Goal: Find specific page/section: Find specific page/section

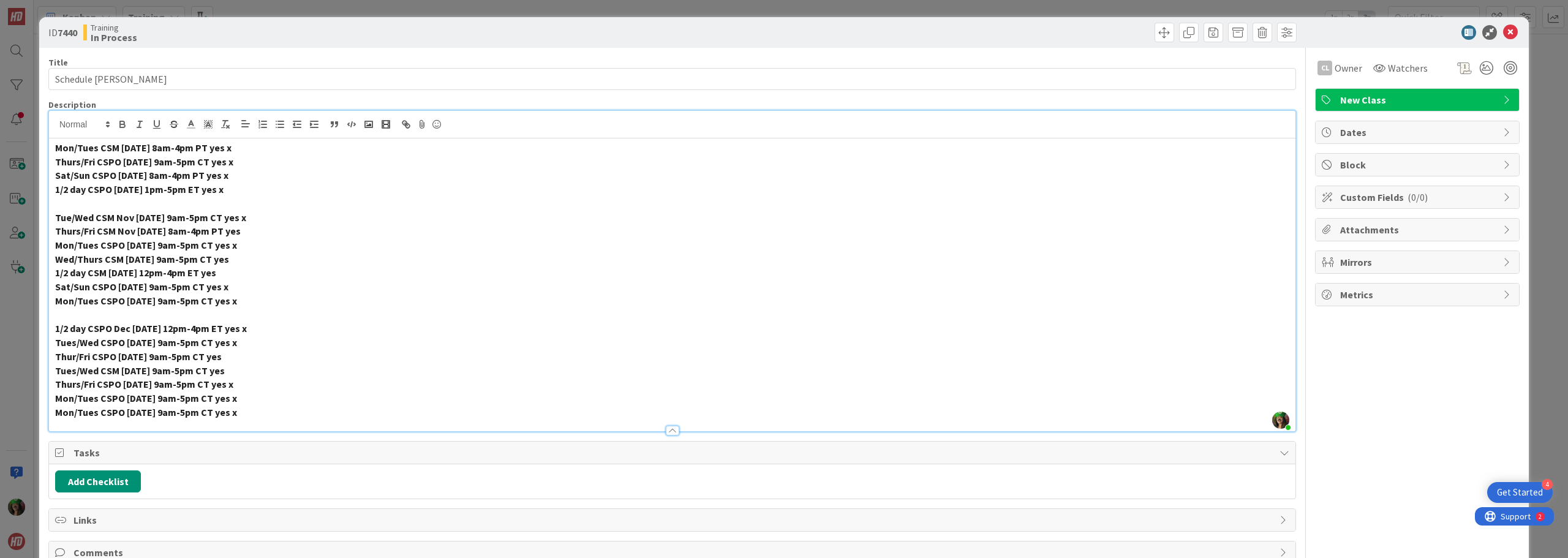
scroll to position [307, 0]
click at [1504, 31] on icon at bounding box center [1511, 32] width 15 height 15
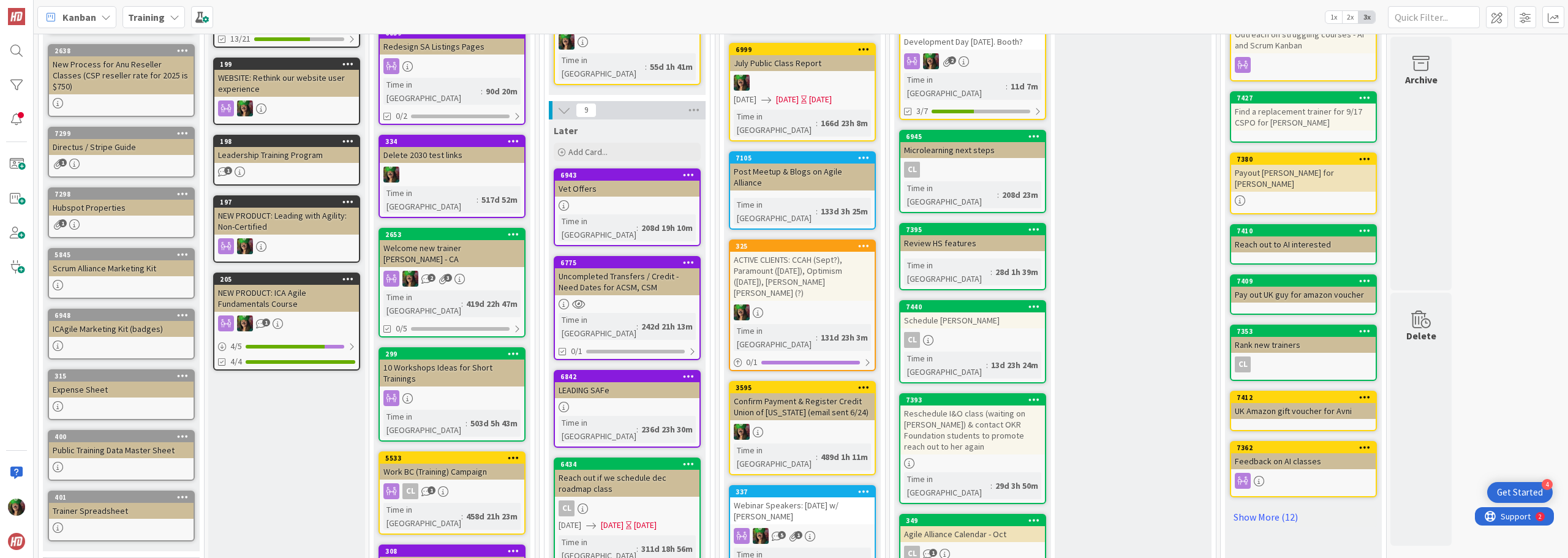
click at [136, 19] on b "Training" at bounding box center [146, 17] width 36 height 12
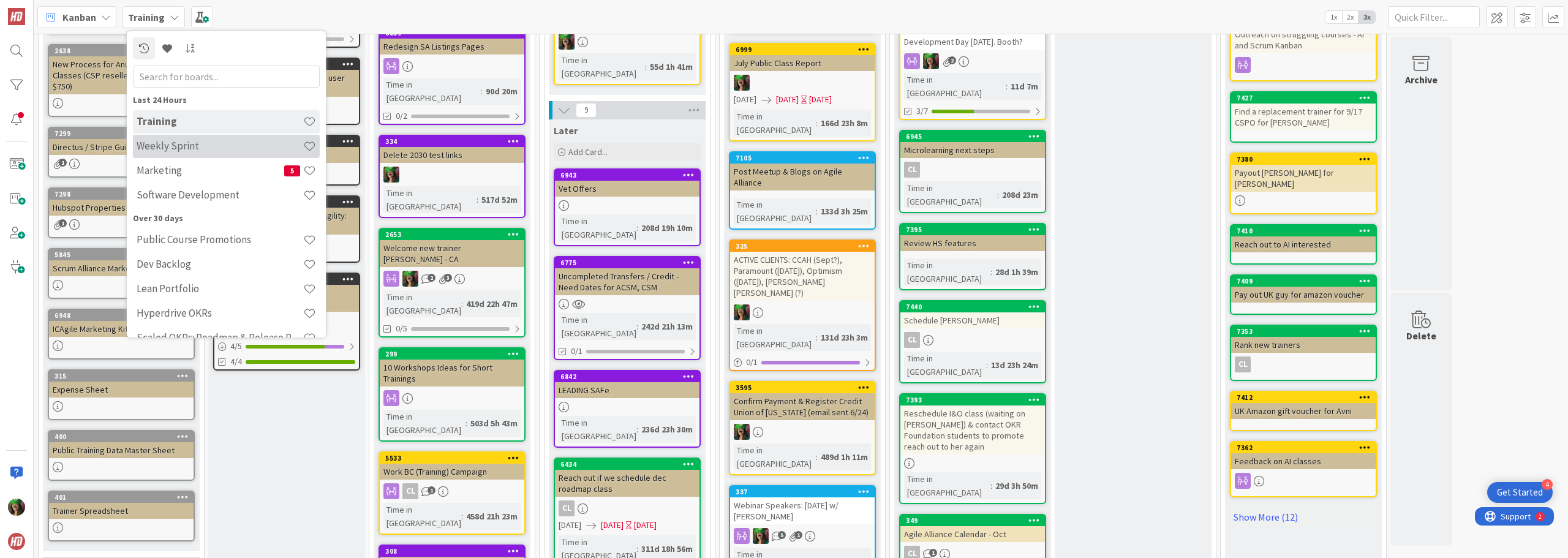
click at [145, 145] on h4 "Weekly Sprint" at bounding box center [220, 145] width 167 height 12
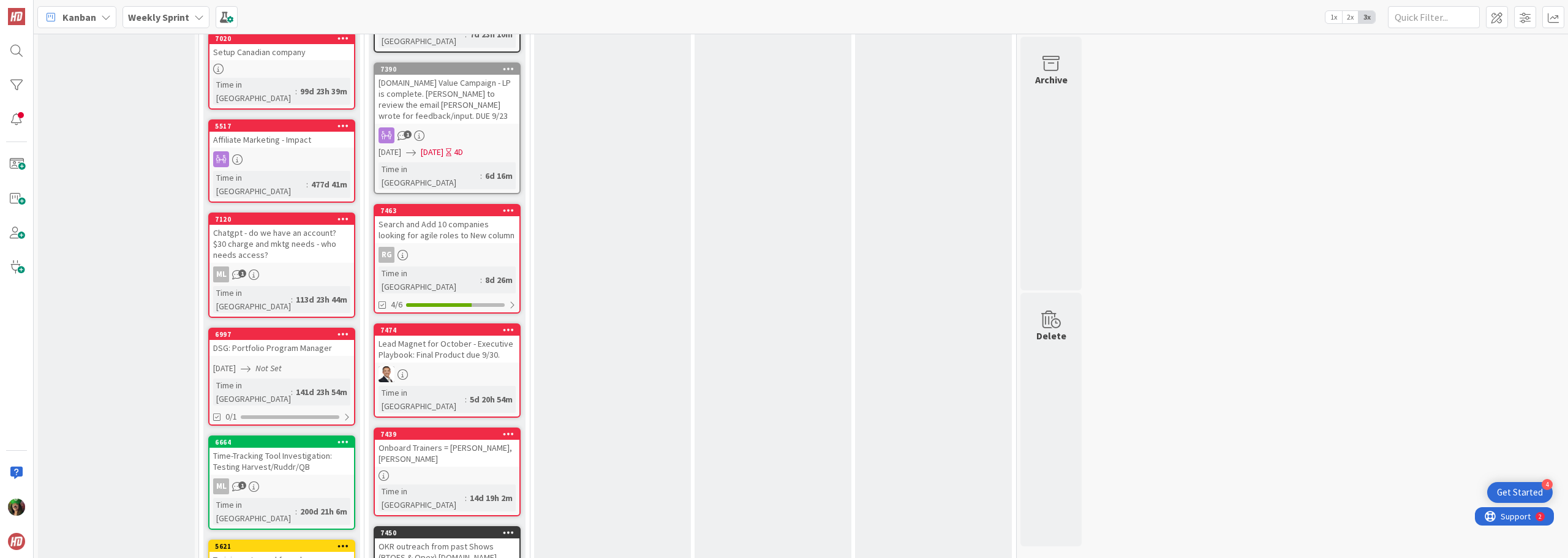
scroll to position [919, 0]
click at [463, 439] on div "Onboard Trainers = [PERSON_NAME], [PERSON_NAME]" at bounding box center [447, 452] width 145 height 27
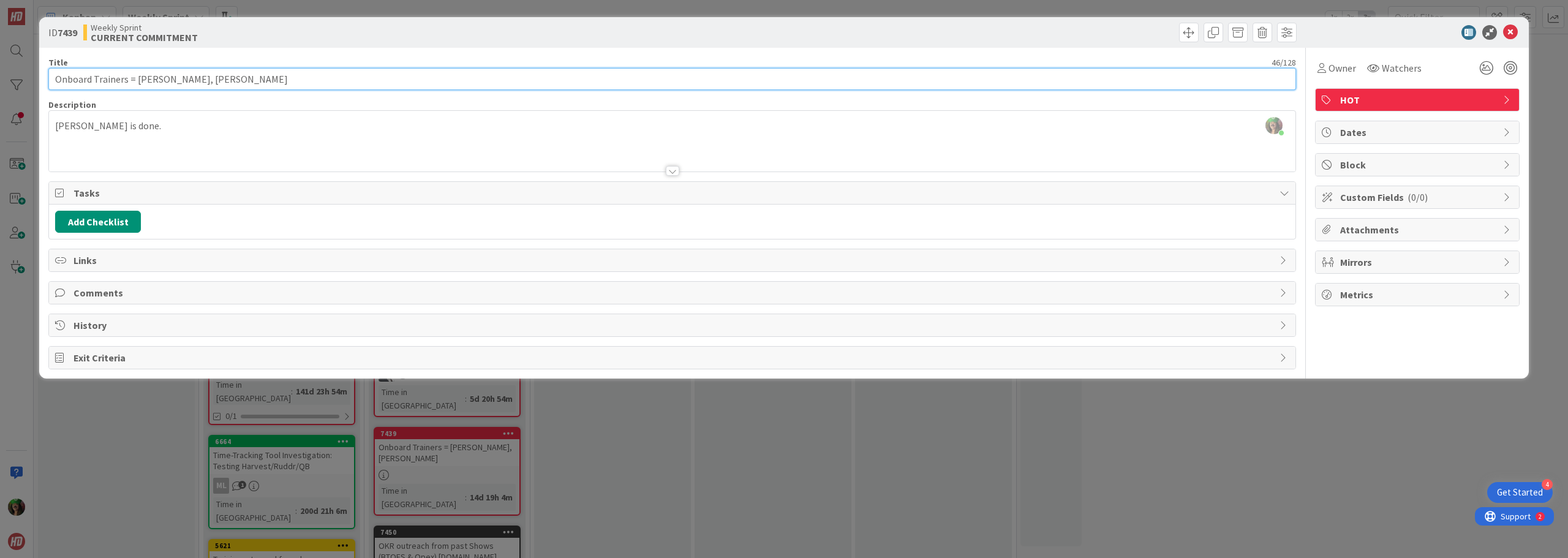
click at [214, 81] on input "Onboard Trainers = [PERSON_NAME], [PERSON_NAME]" at bounding box center [673, 79] width 1248 height 22
click at [280, 81] on input "Onboard Trainers = [PERSON_NAME] & [PERSON_NAME]" at bounding box center [673, 79] width 1248 height 22
click at [224, 77] on input "Onboard Trainers = [PERSON_NAME] & [PERSON_NAME] (reviewing contract)" at bounding box center [673, 79] width 1248 height 22
click at [387, 81] on input "Onboard Trainers = [PERSON_NAME] & [PERSON_NAME] (reviewing contract)" at bounding box center [673, 79] width 1248 height 22
type input "Onboard Trainers = [PERSON_NAME] & [PERSON_NAME] (reviewing contract), [PERSON_…"
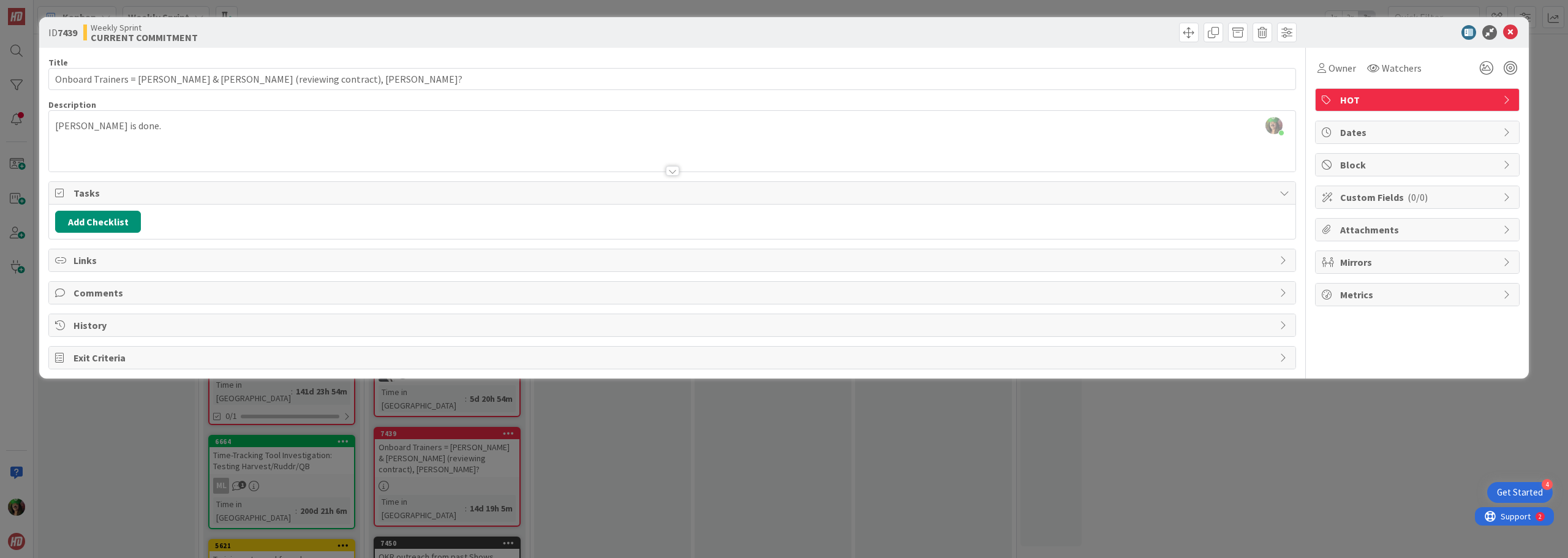
click at [407, 131] on div "[PERSON_NAME] just joined [PERSON_NAME] is done." at bounding box center [672, 141] width 1246 height 60
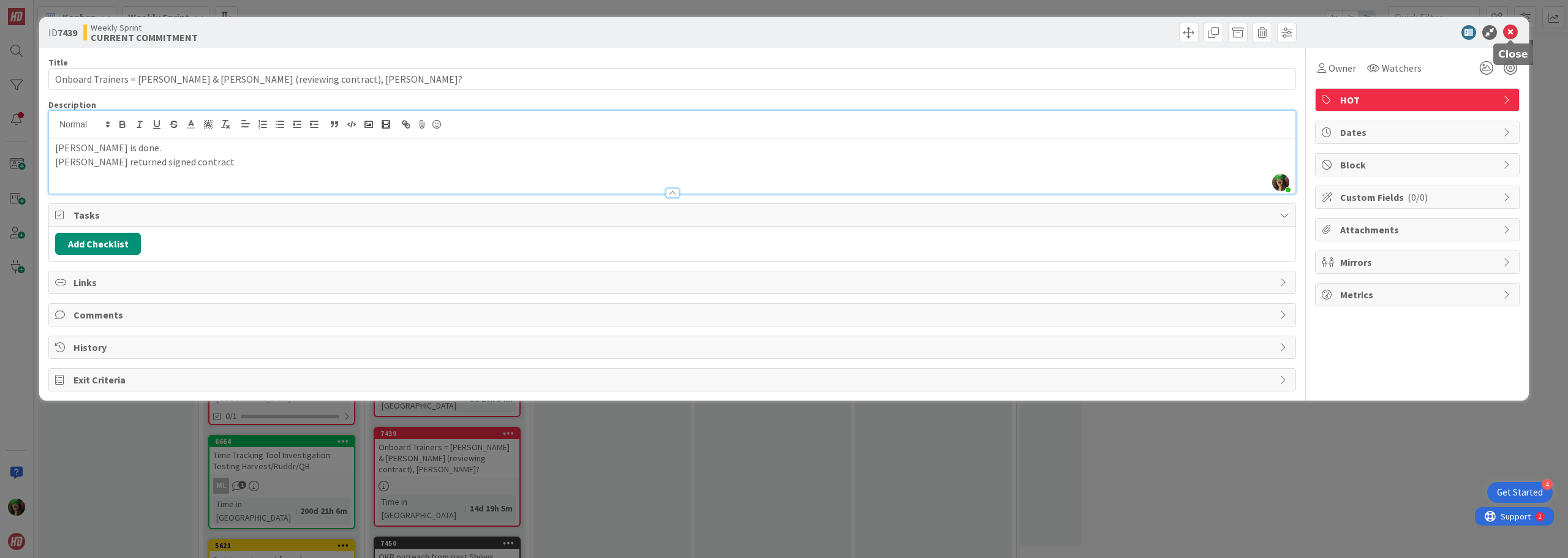
click at [1514, 33] on icon at bounding box center [1511, 32] width 15 height 15
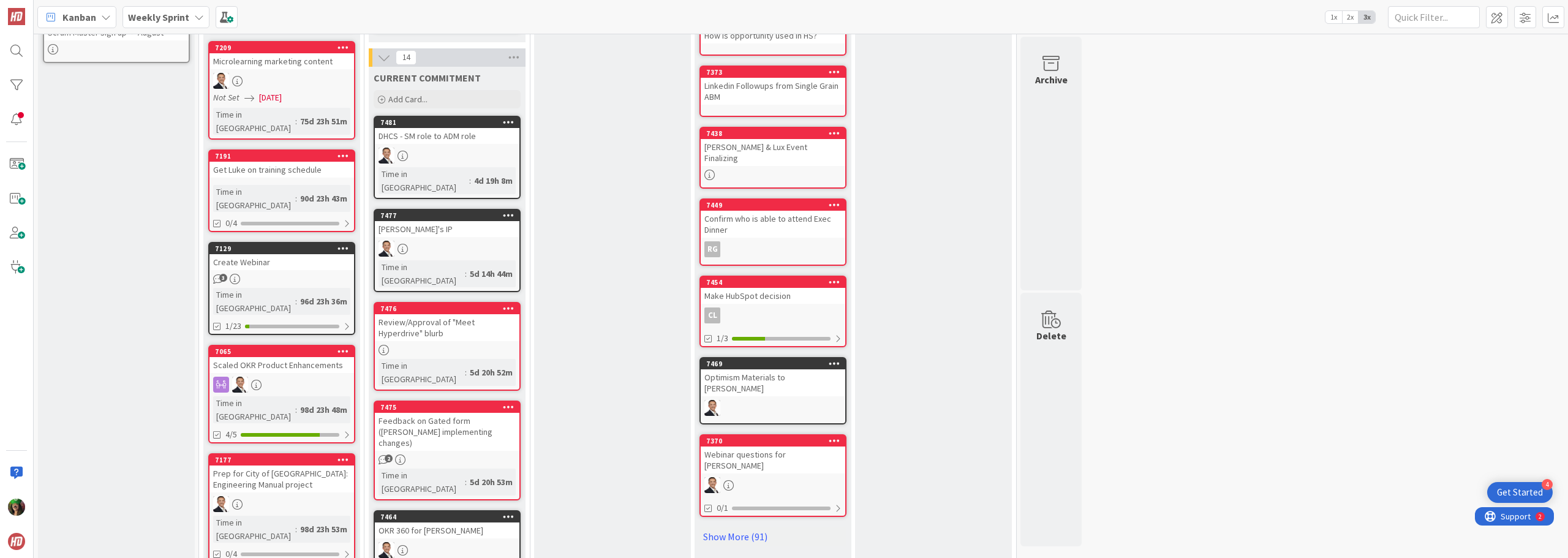
scroll to position [368, 0]
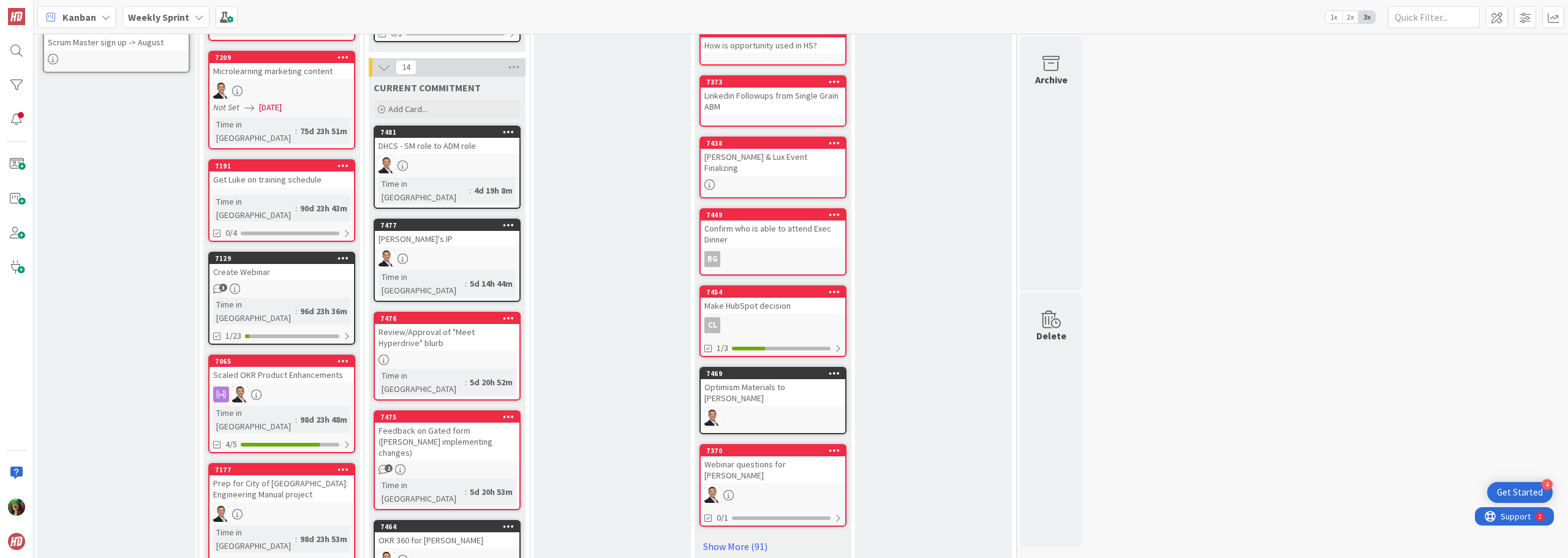
click at [431, 324] on div "Review/Approval of "Meet Hyperdrive" blurb" at bounding box center [447, 337] width 145 height 27
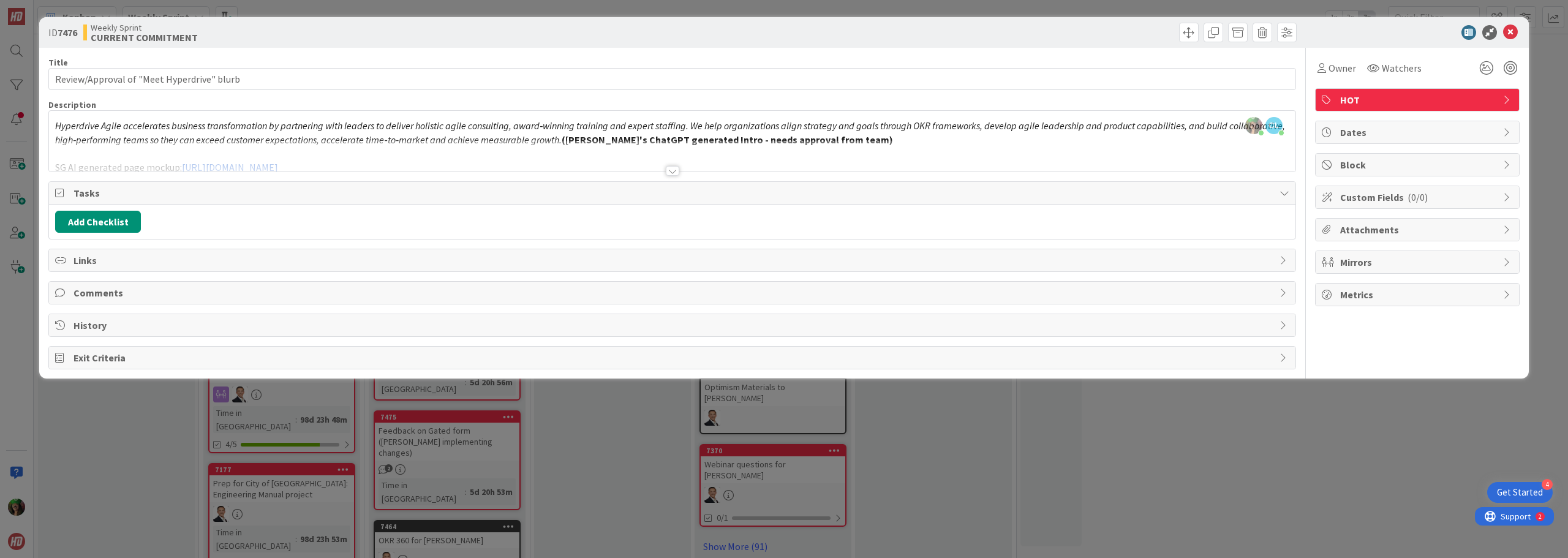
click at [670, 172] on div at bounding box center [673, 171] width 13 height 10
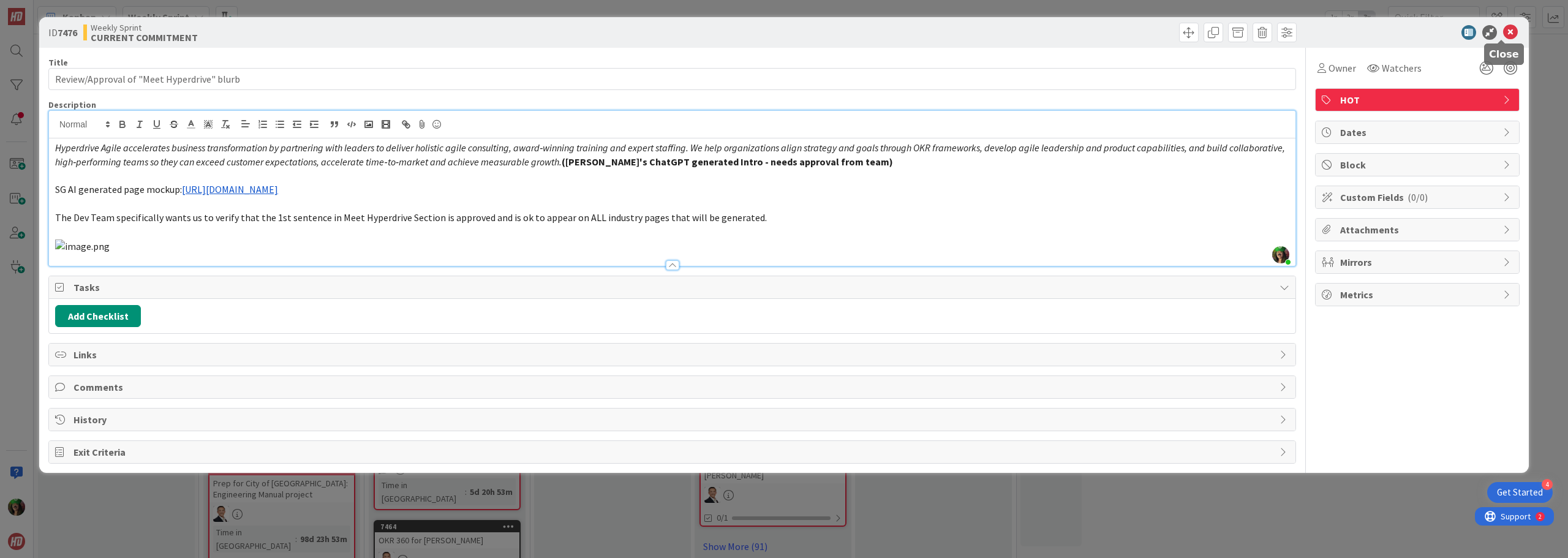
click at [1504, 32] on icon at bounding box center [1511, 32] width 15 height 15
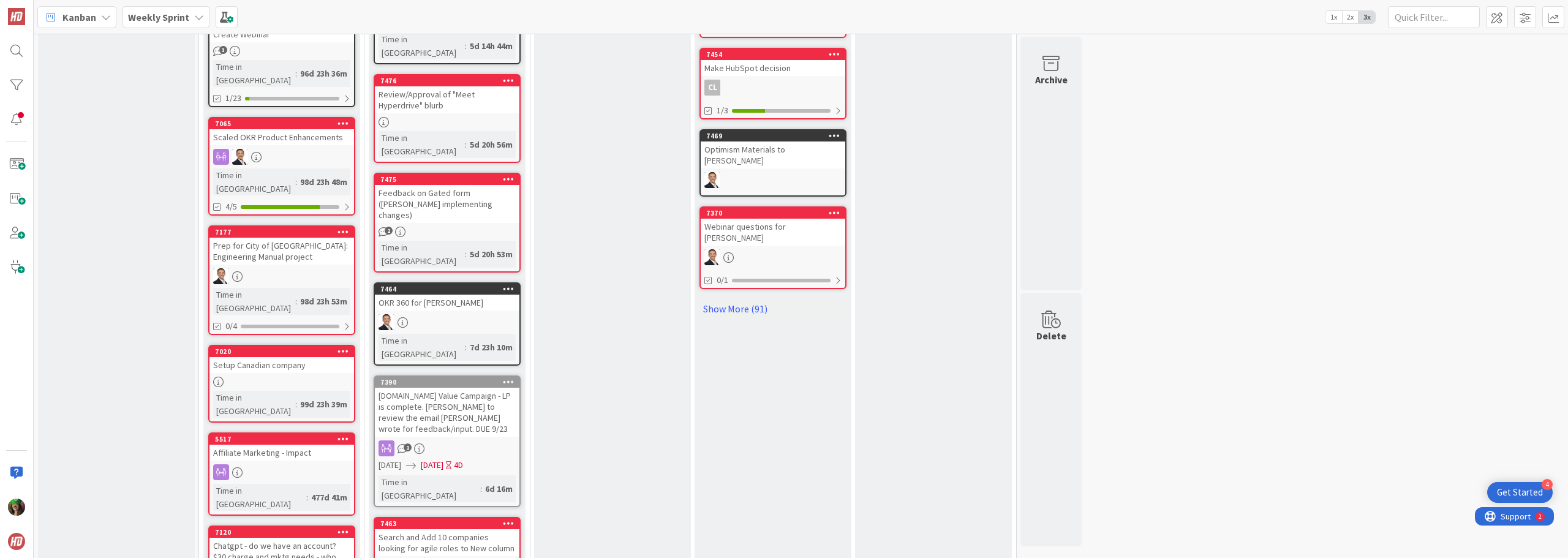
scroll to position [613, 0]
